Goal: Task Accomplishment & Management: Manage account settings

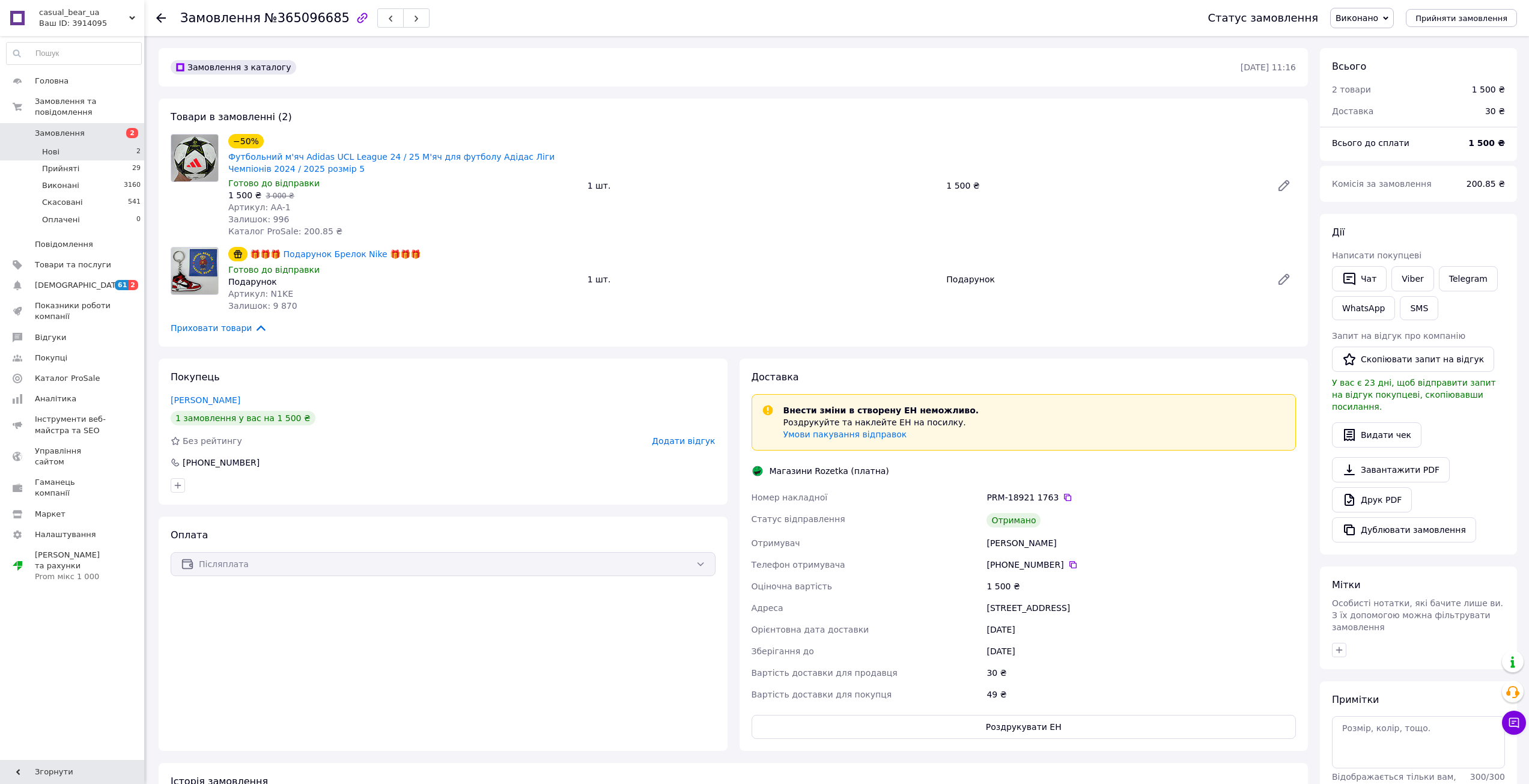
click at [52, 146] on span "Нові" at bounding box center [51, 152] width 18 height 11
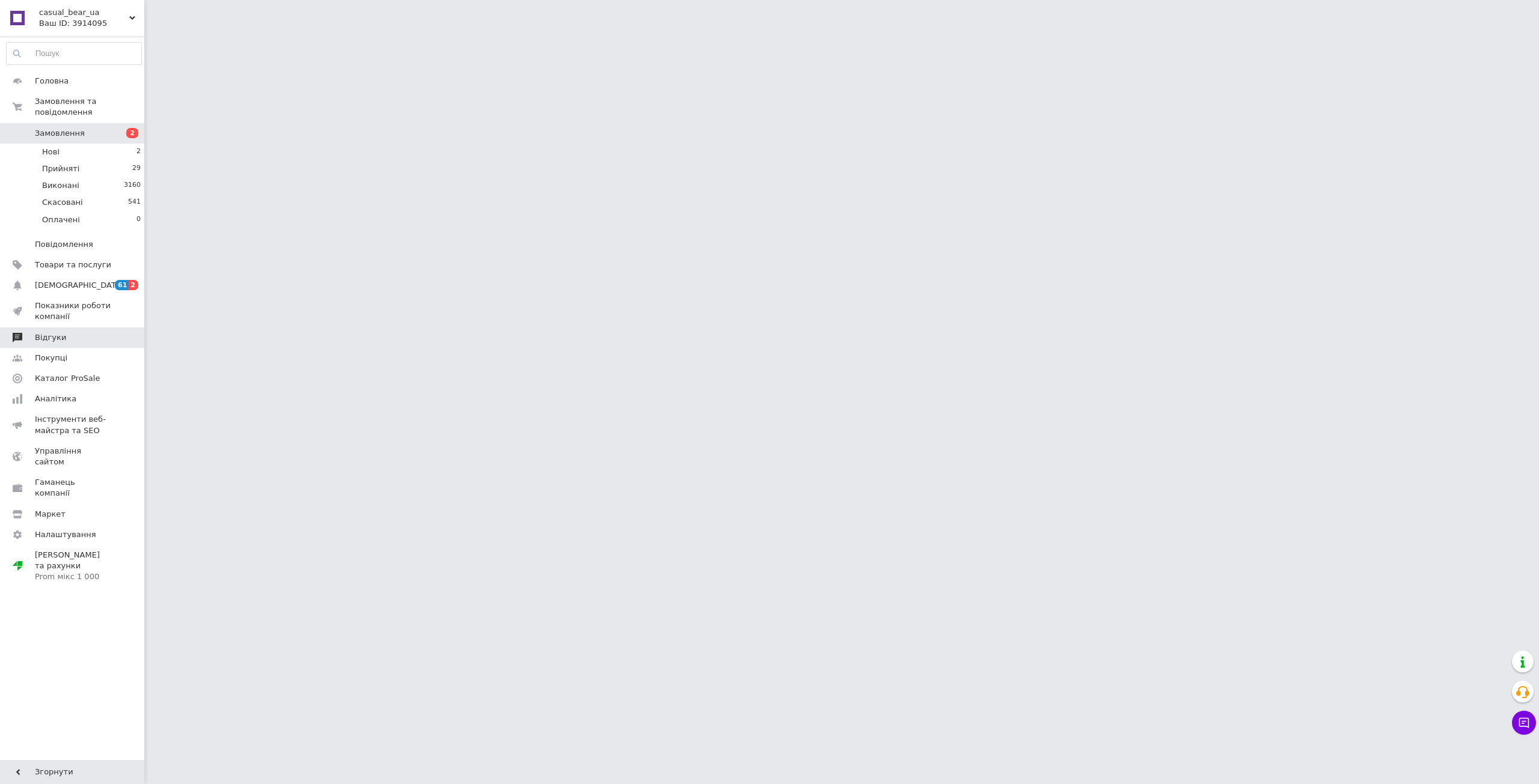
click at [45, 332] on span "Відгуки" at bounding box center [50, 338] width 31 height 11
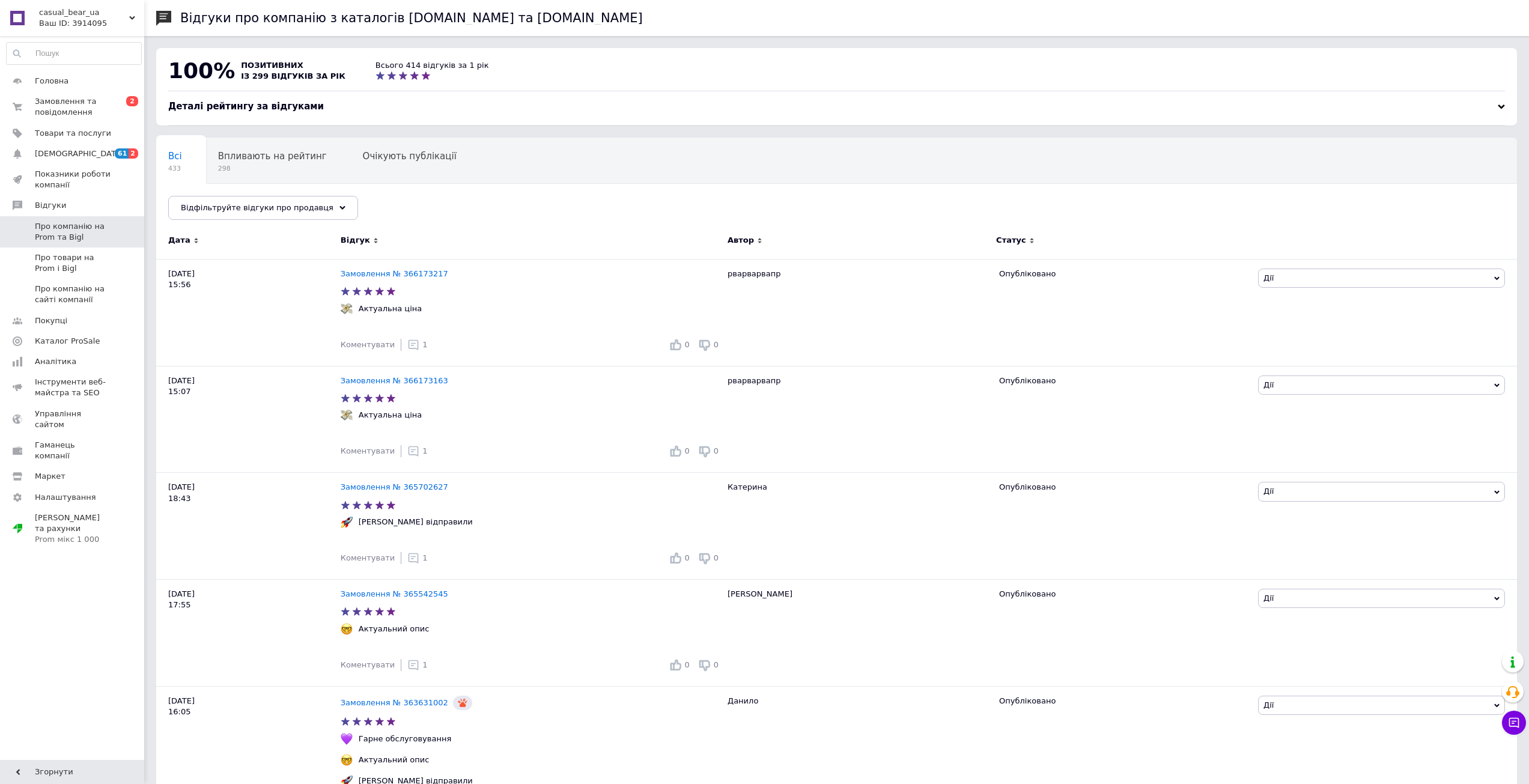
click at [44, 234] on span "Про компанію на Prom та Bigl" at bounding box center [73, 232] width 77 height 22
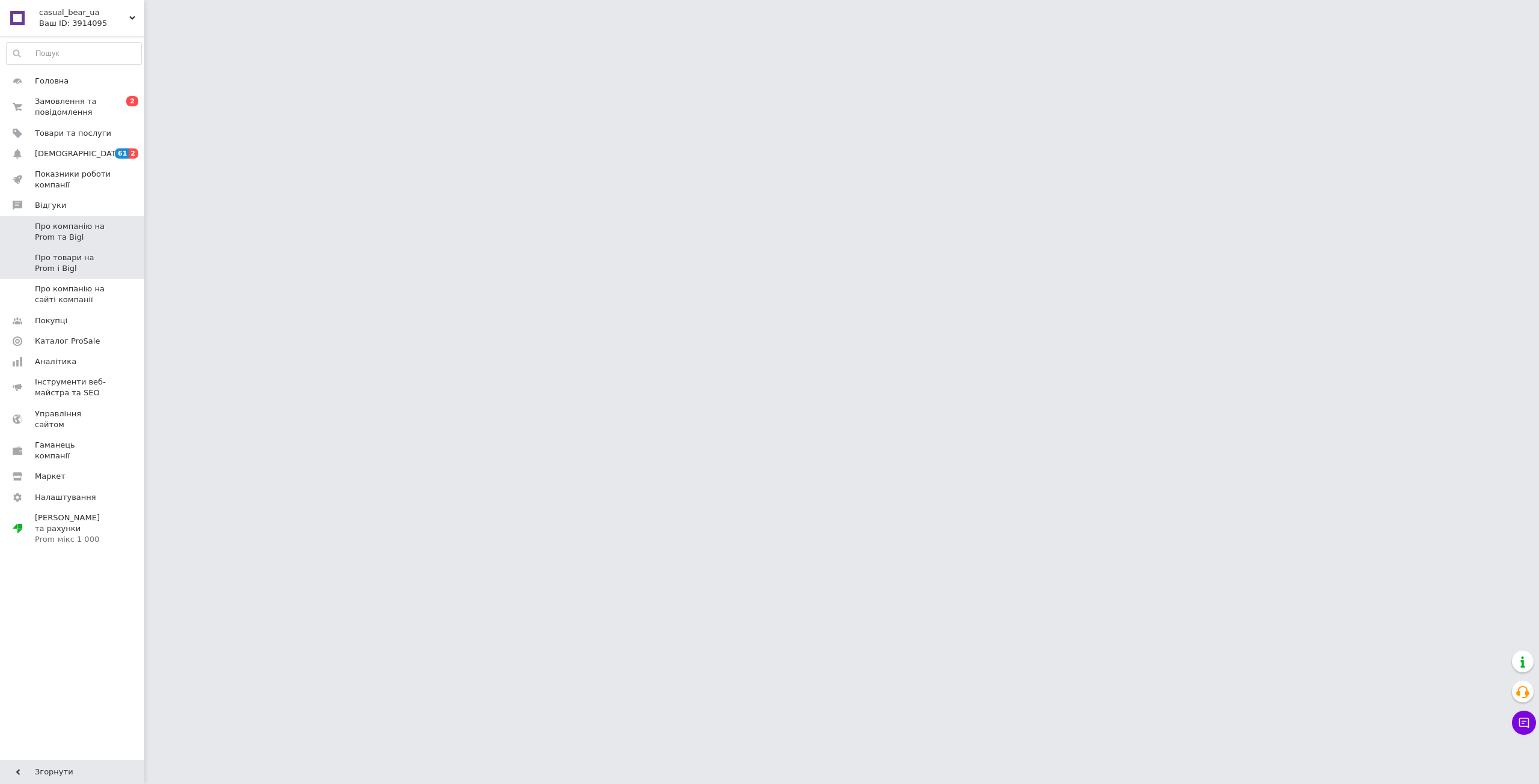
click at [62, 271] on span "Про товари на Prom і Bigl" at bounding box center [73, 263] width 77 height 22
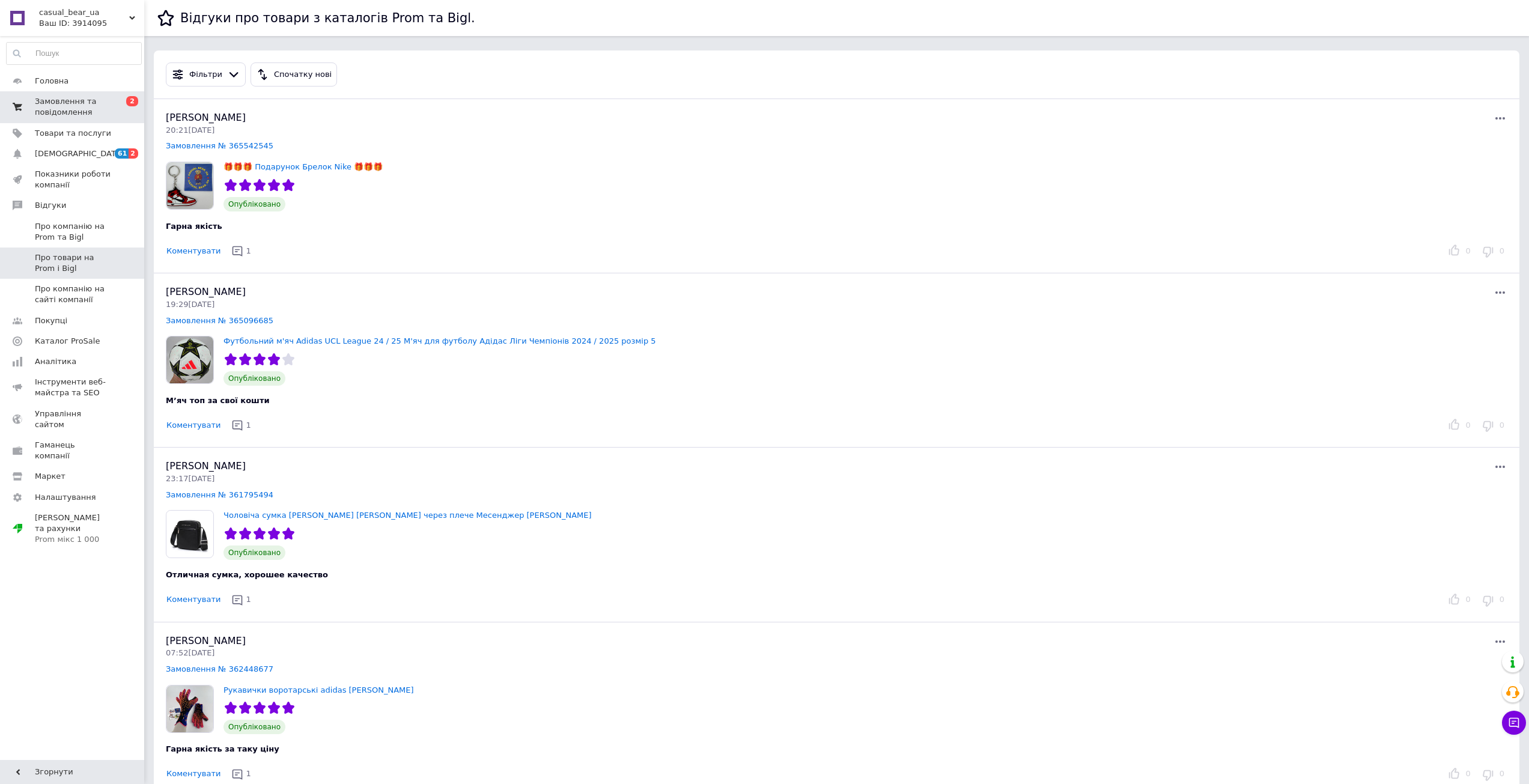
click at [64, 98] on span "Замовлення та повідомлення" at bounding box center [73, 107] width 77 height 22
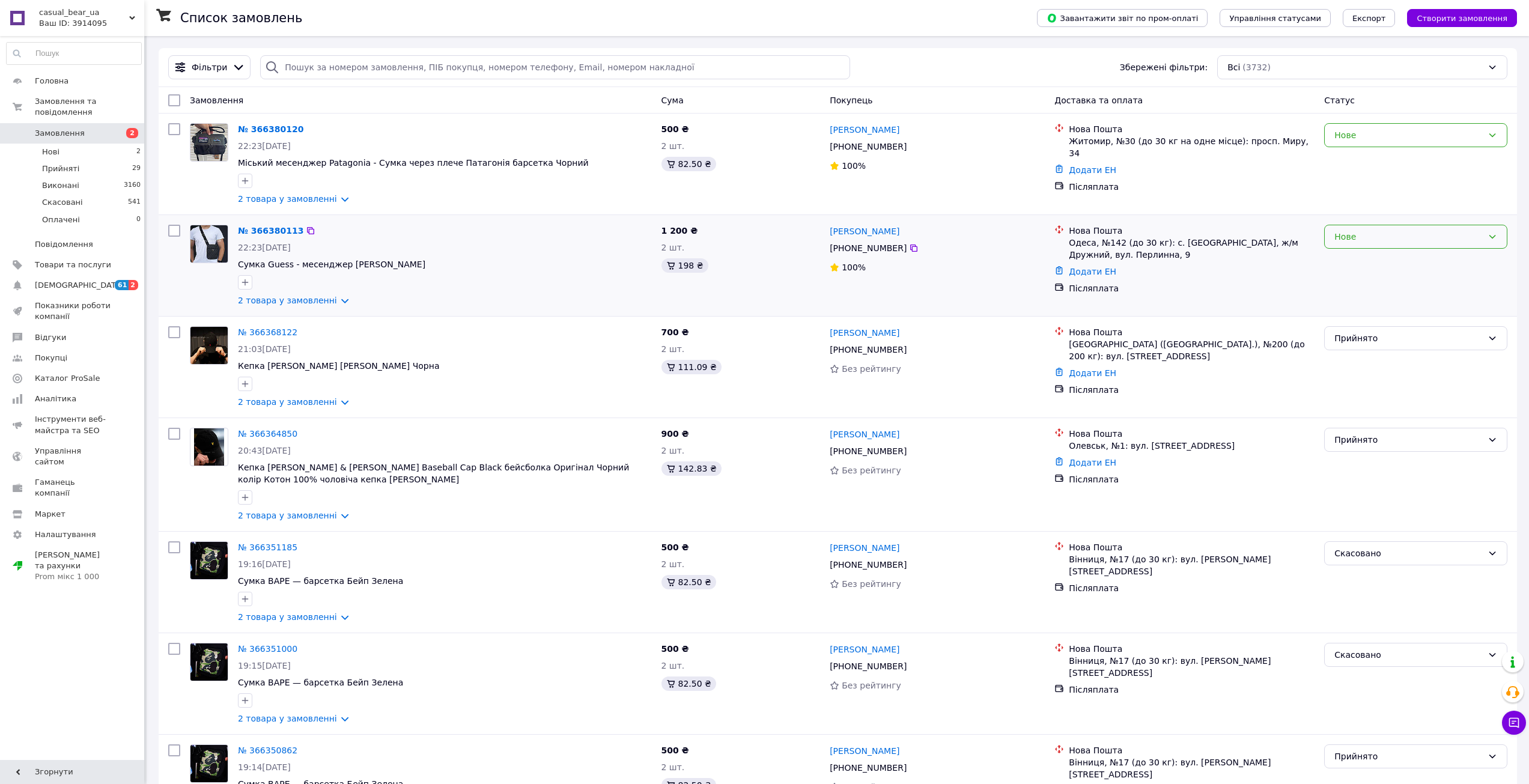
click at [1414, 239] on div "Нове" at bounding box center [1408, 236] width 149 height 13
click at [1391, 265] on li "Прийнято" at bounding box center [1416, 263] width 182 height 22
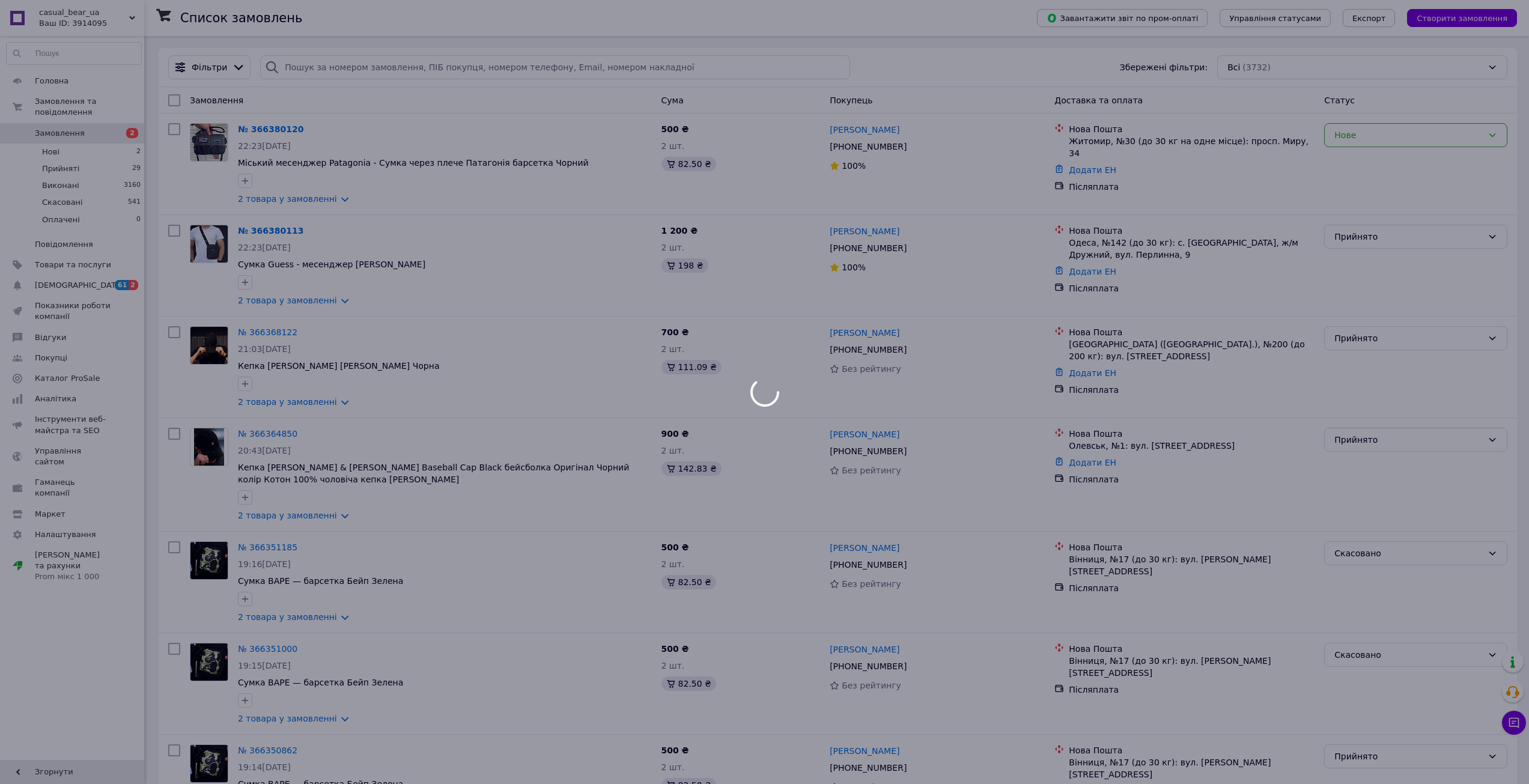
click at [1376, 138] on div at bounding box center [764, 392] width 1529 height 784
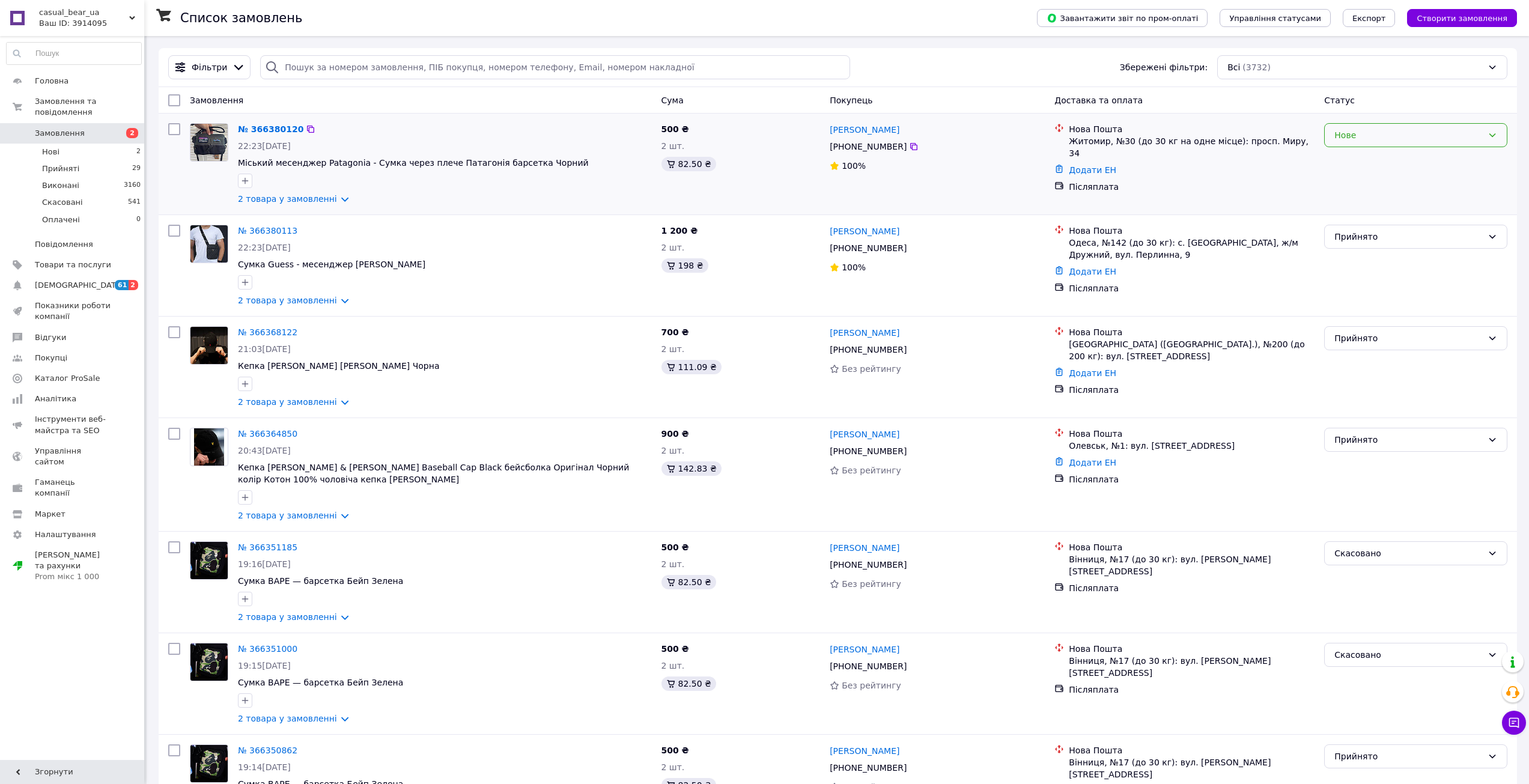
click at [1376, 138] on div "Нове" at bounding box center [1408, 135] width 149 height 13
click at [1370, 155] on li "Прийнято" at bounding box center [1416, 161] width 182 height 22
click at [43, 332] on span "Відгуки" at bounding box center [50, 338] width 31 height 11
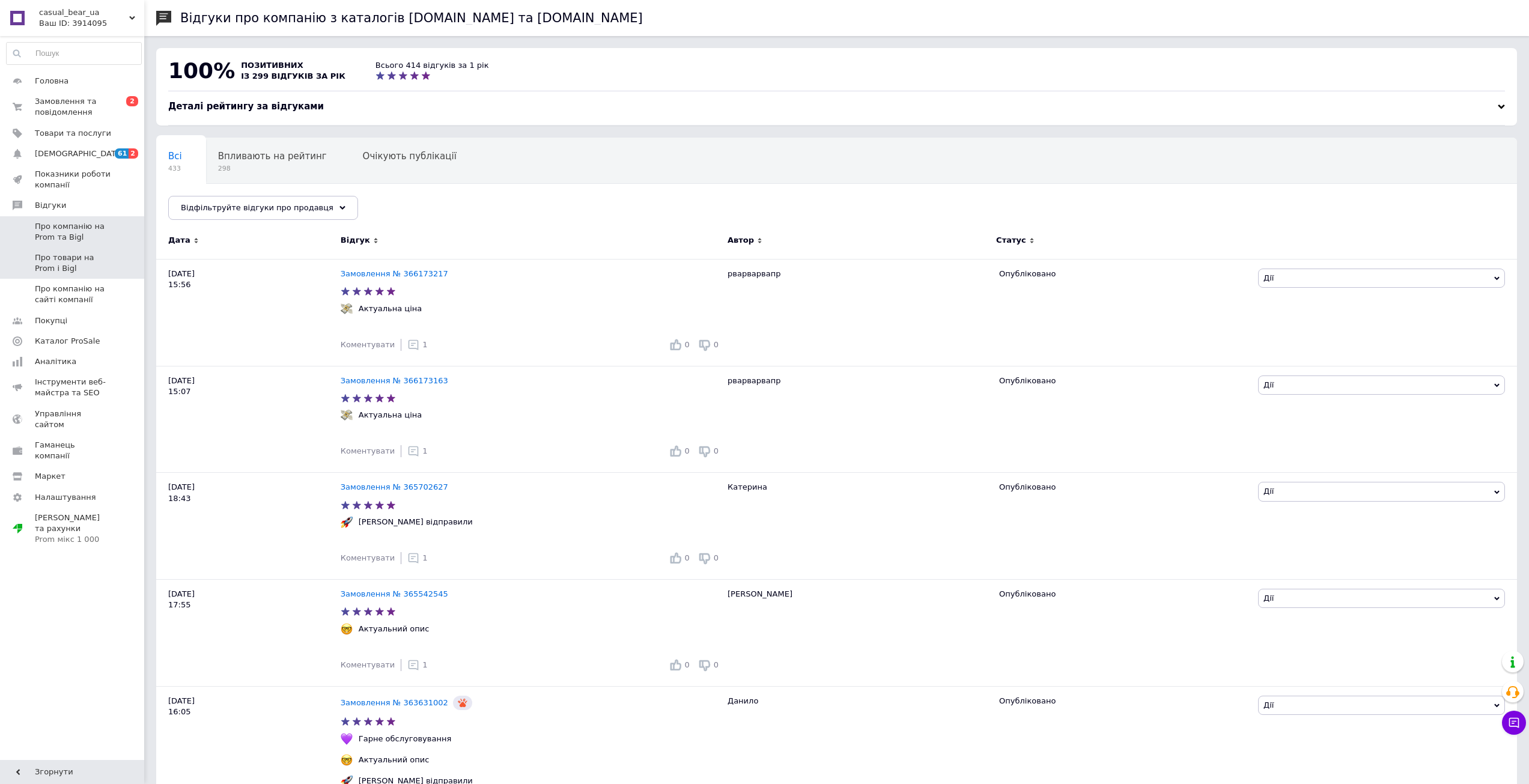
click at [60, 269] on span "Про товари на Prom і Bigl" at bounding box center [73, 263] width 77 height 22
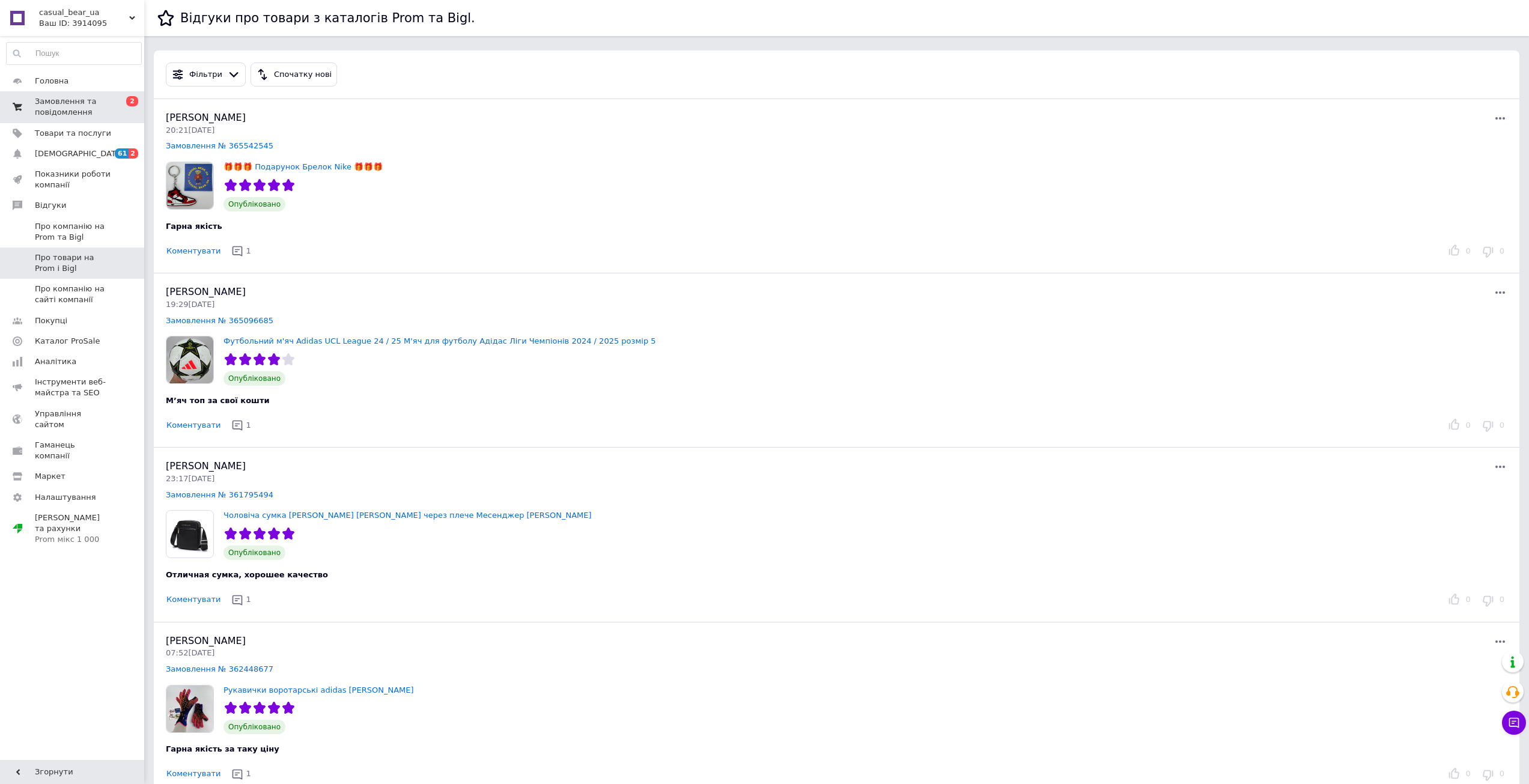
click at [54, 102] on span "Замовлення та повідомлення" at bounding box center [73, 107] width 77 height 22
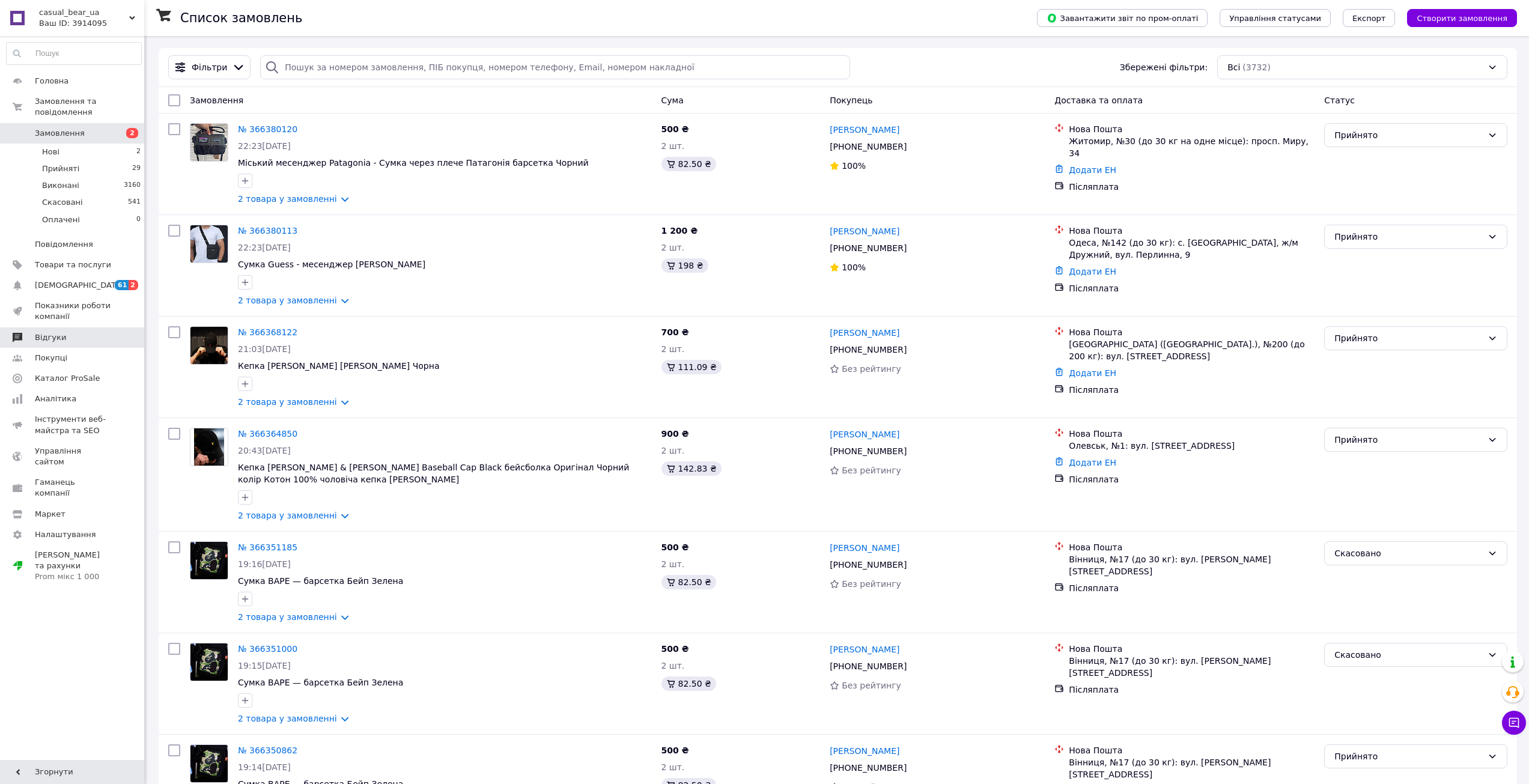
click at [54, 332] on span "Відгуки" at bounding box center [50, 338] width 31 height 11
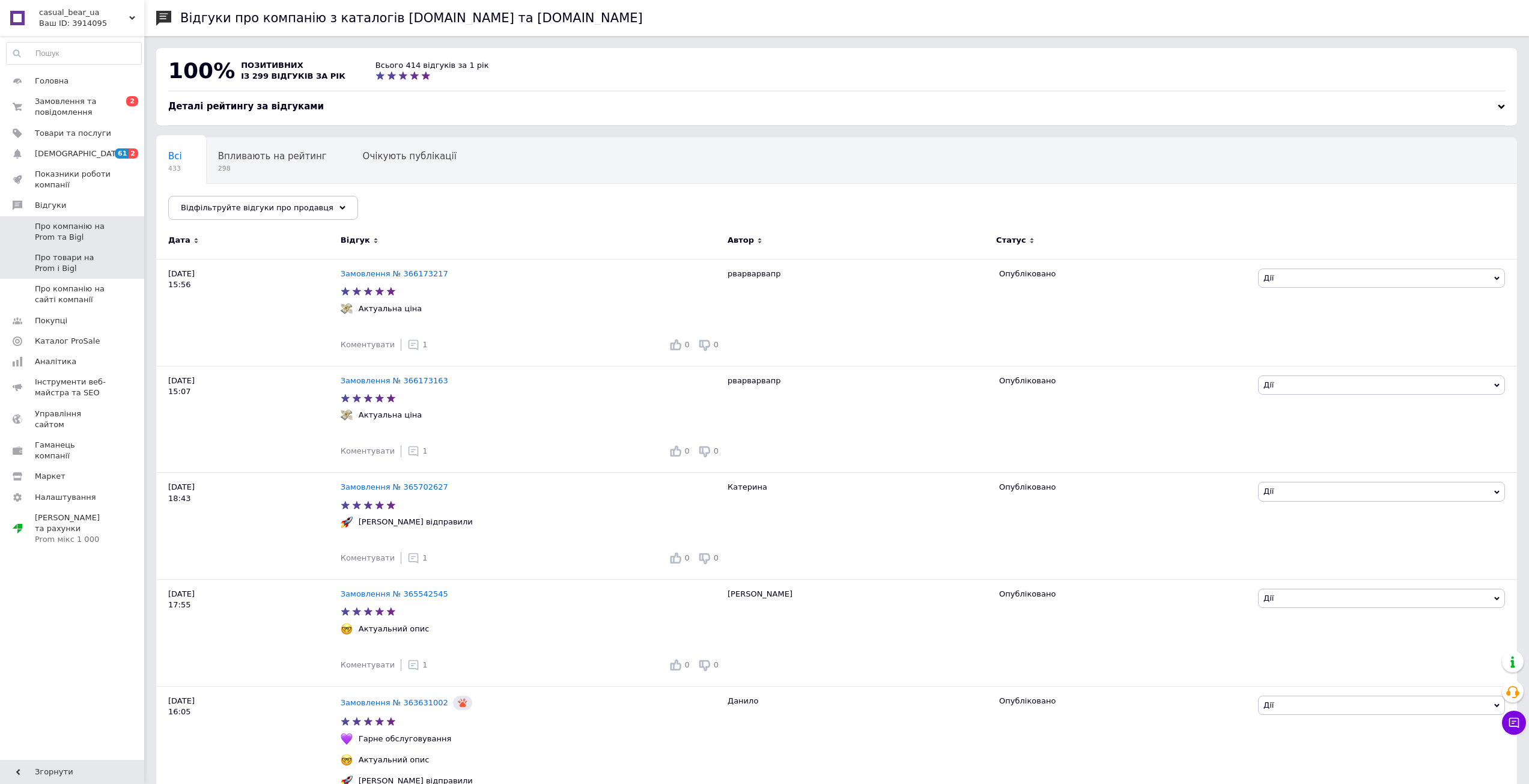
click at [61, 267] on span "Про товари на Prom і Bigl" at bounding box center [73, 263] width 77 height 22
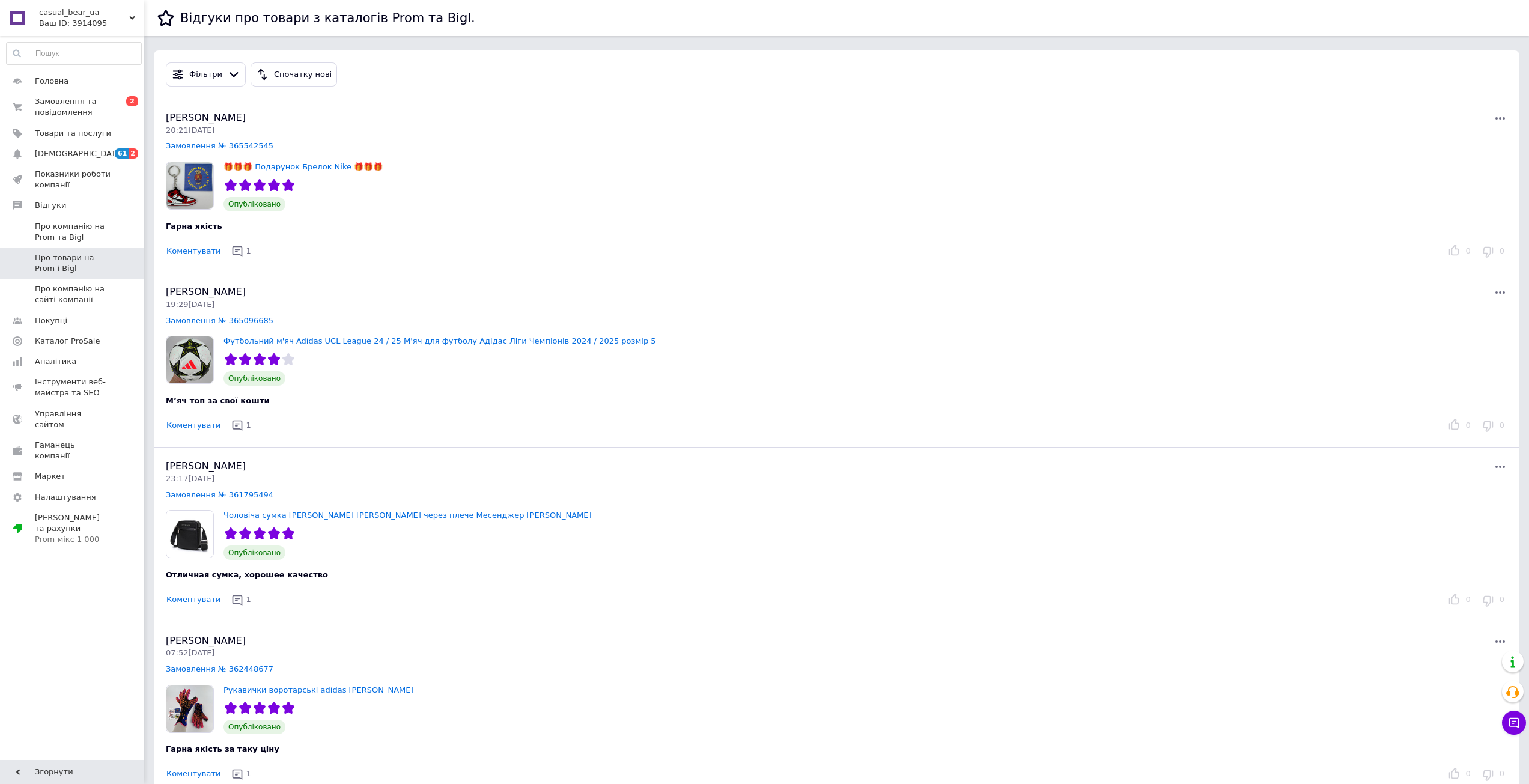
click at [134, 20] on icon at bounding box center [132, 18] width 6 height 6
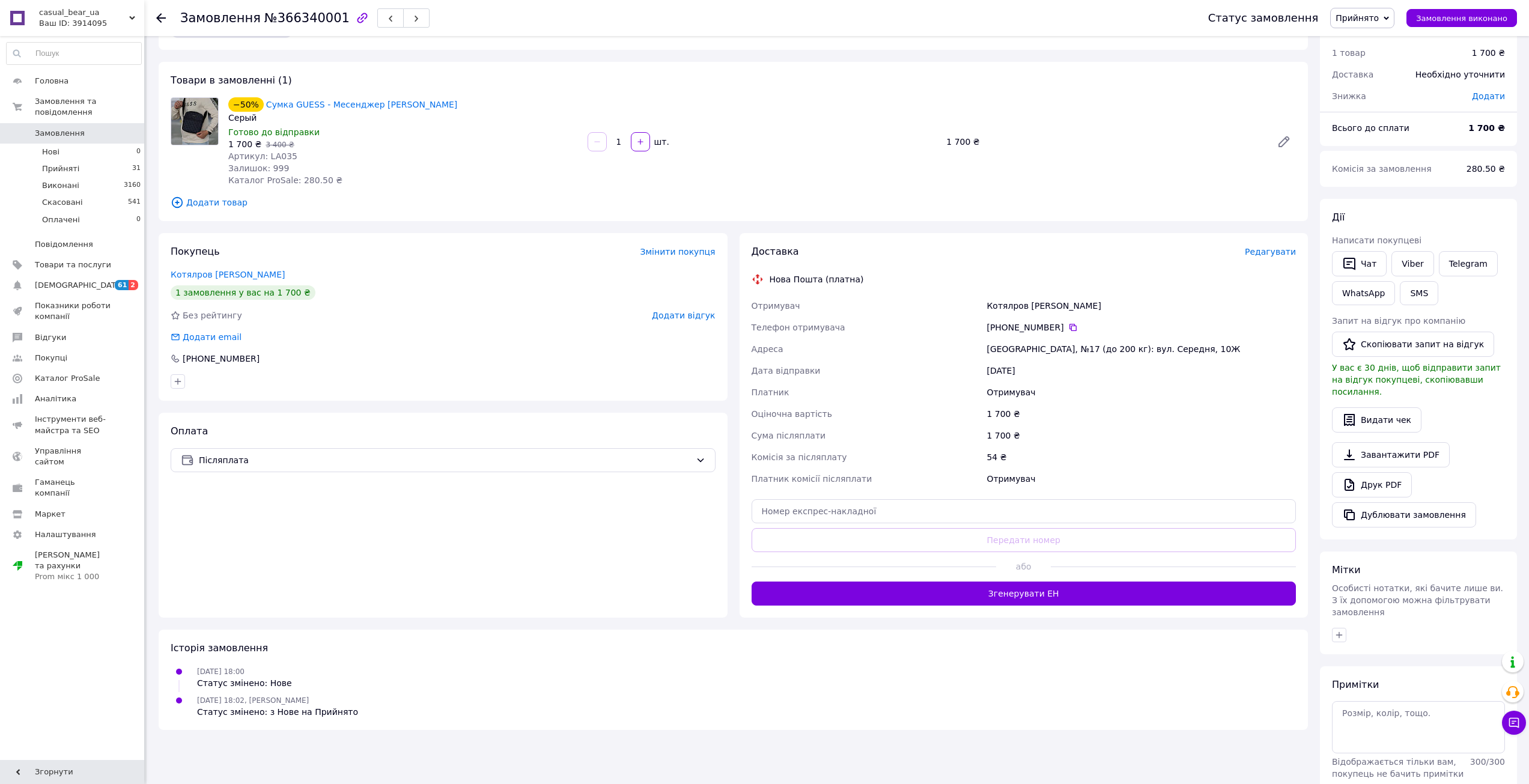
scroll to position [66, 0]
